Goal: Check status: Check status

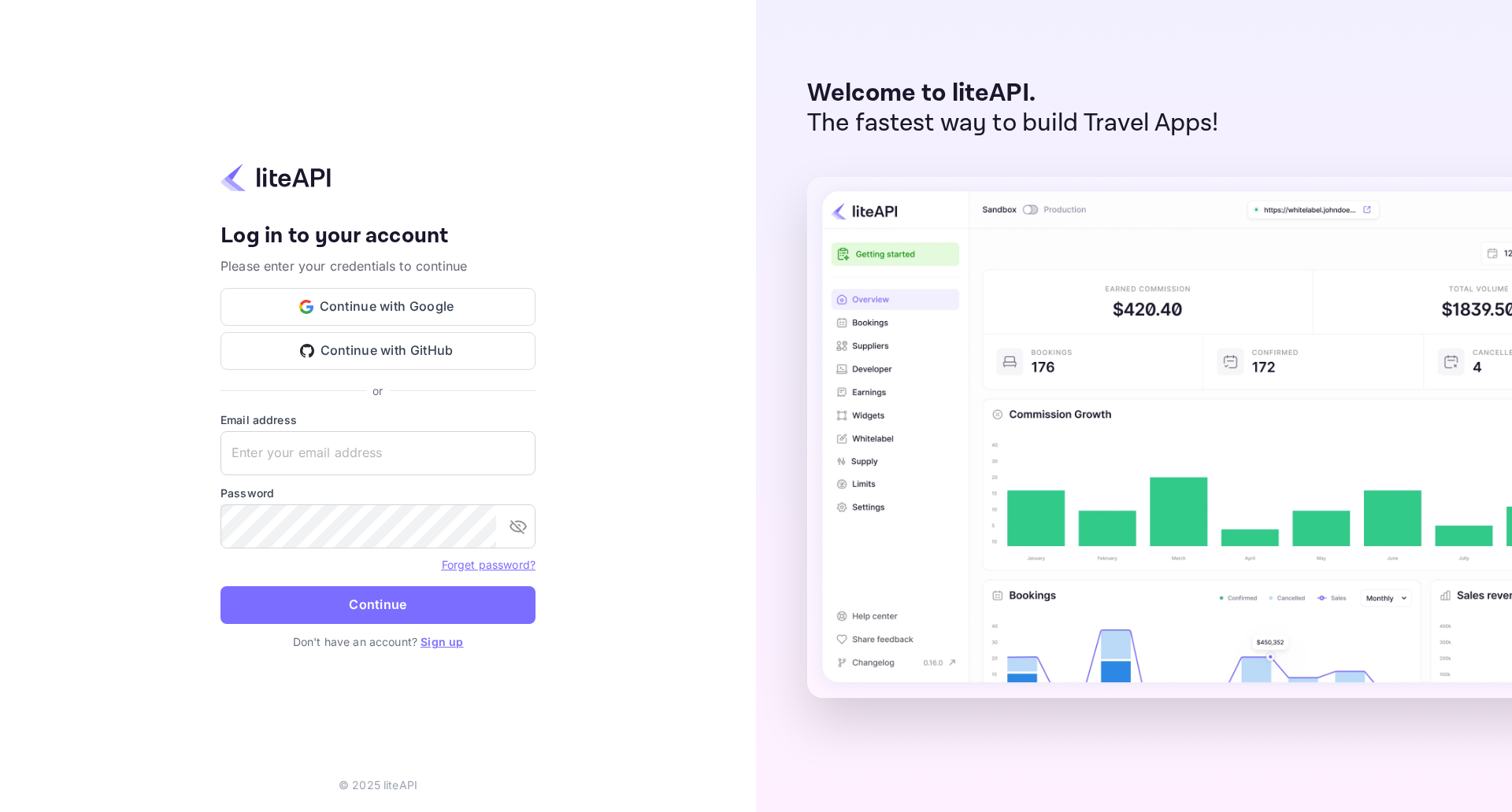
type input "adminpassword_support@yandex-team.ru"
click at [221, 586] on button "Continue" at bounding box center [378, 605] width 315 height 38
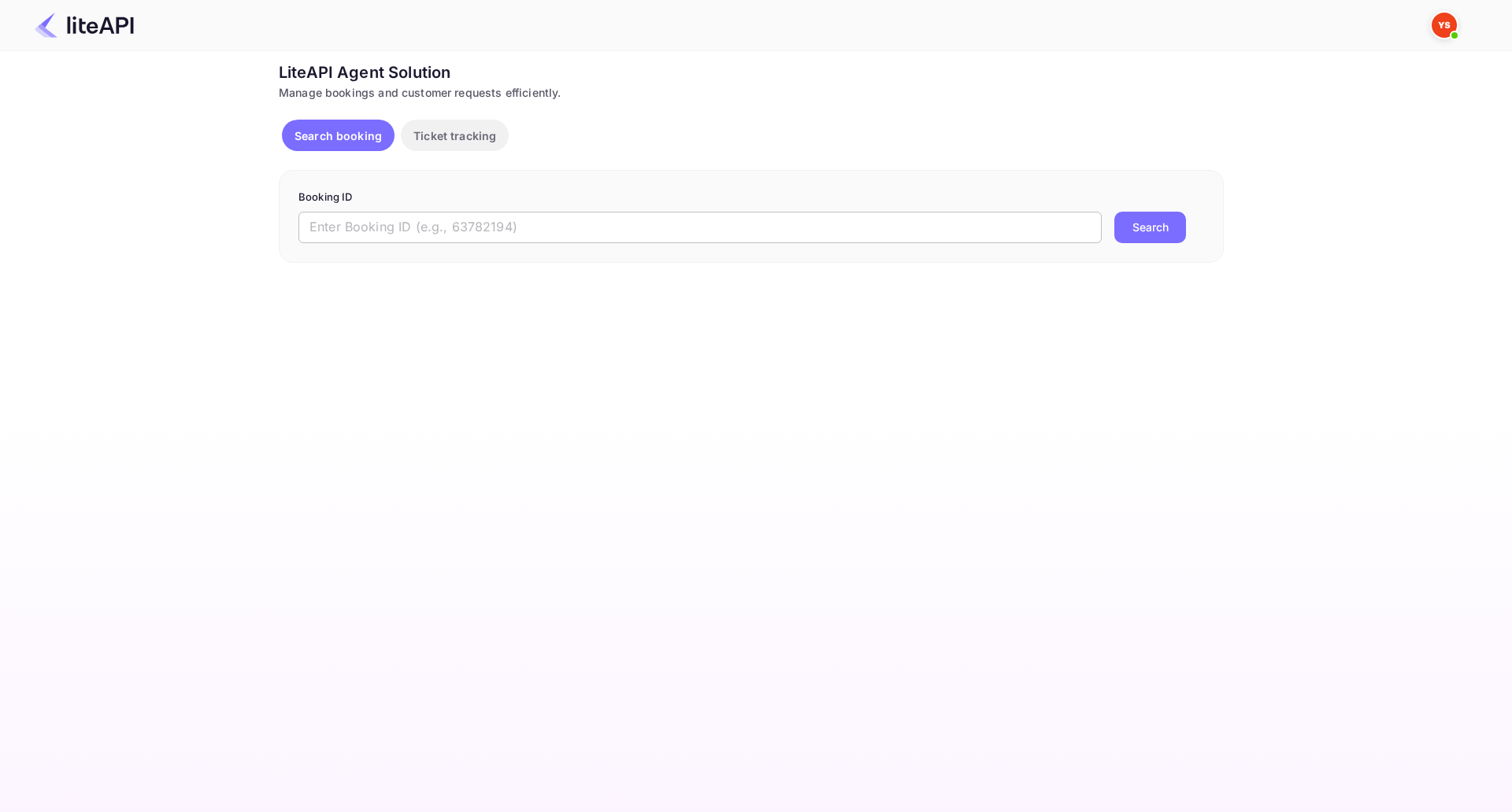
click at [423, 224] on input "text" at bounding box center [700, 228] width 803 height 32
paste input "8743328"
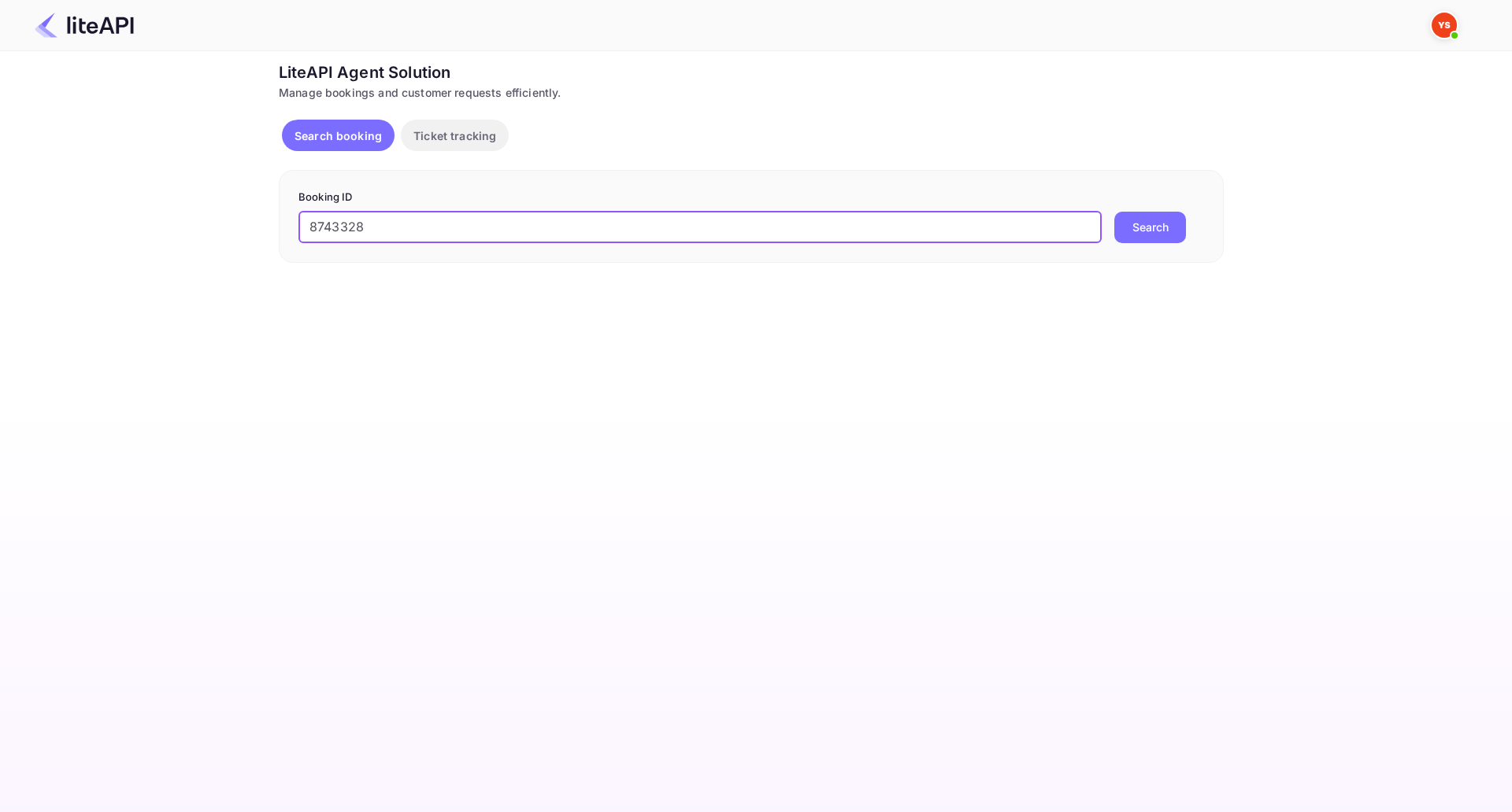
type input "8743328"
click at [1160, 226] on button "Search" at bounding box center [1150, 228] width 72 height 32
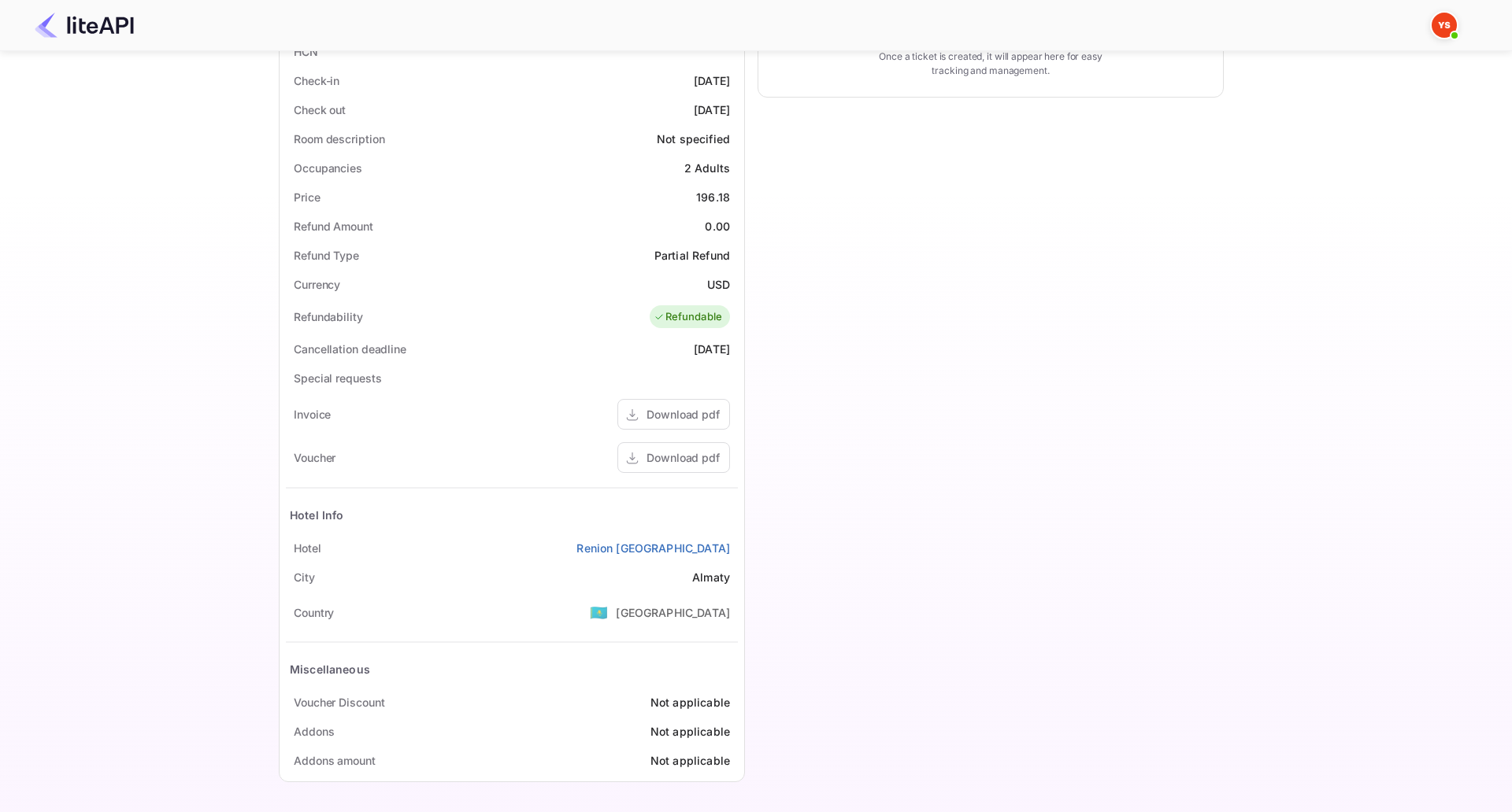
scroll to position [470, 0]
click at [666, 450] on div "Download pdf" at bounding box center [683, 458] width 74 height 17
